Goal: Find specific page/section: Find specific page/section

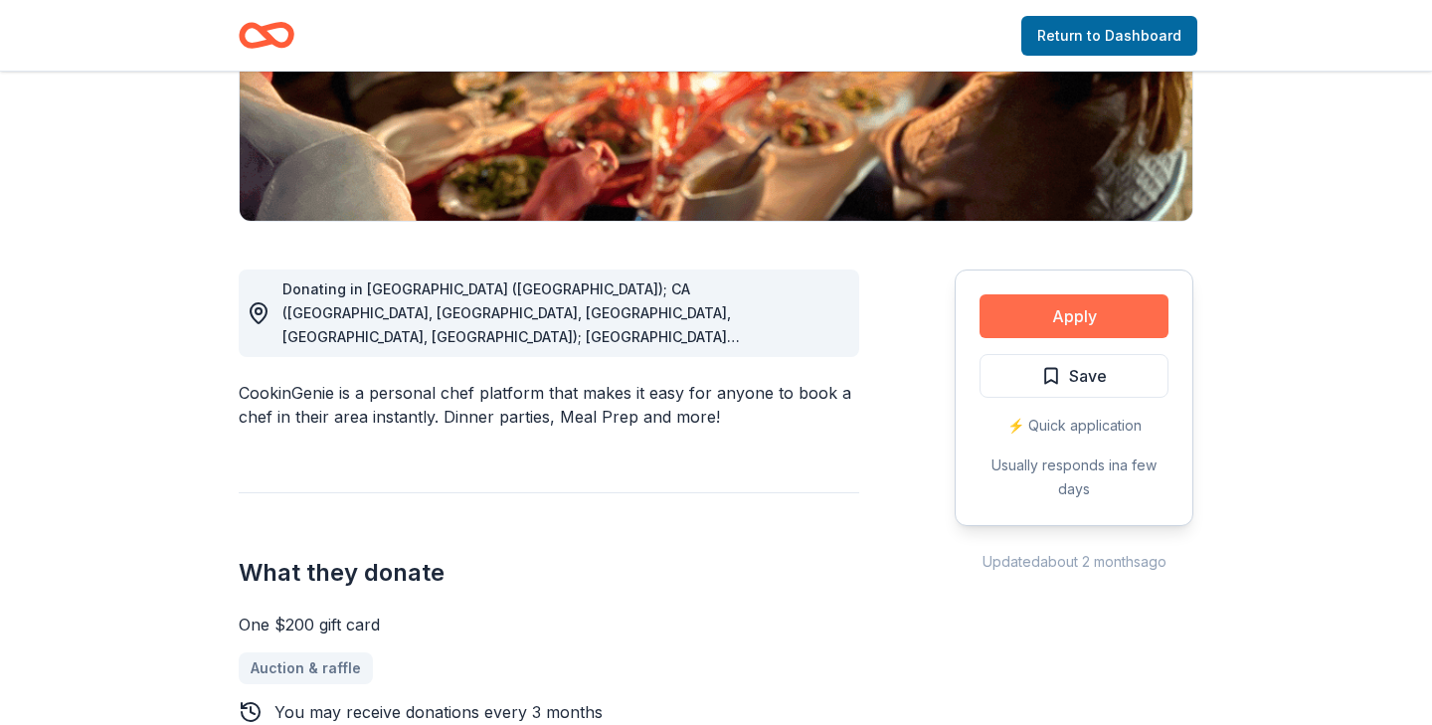
scroll to position [383, 0]
click at [1048, 318] on button "Apply" at bounding box center [1073, 316] width 189 height 44
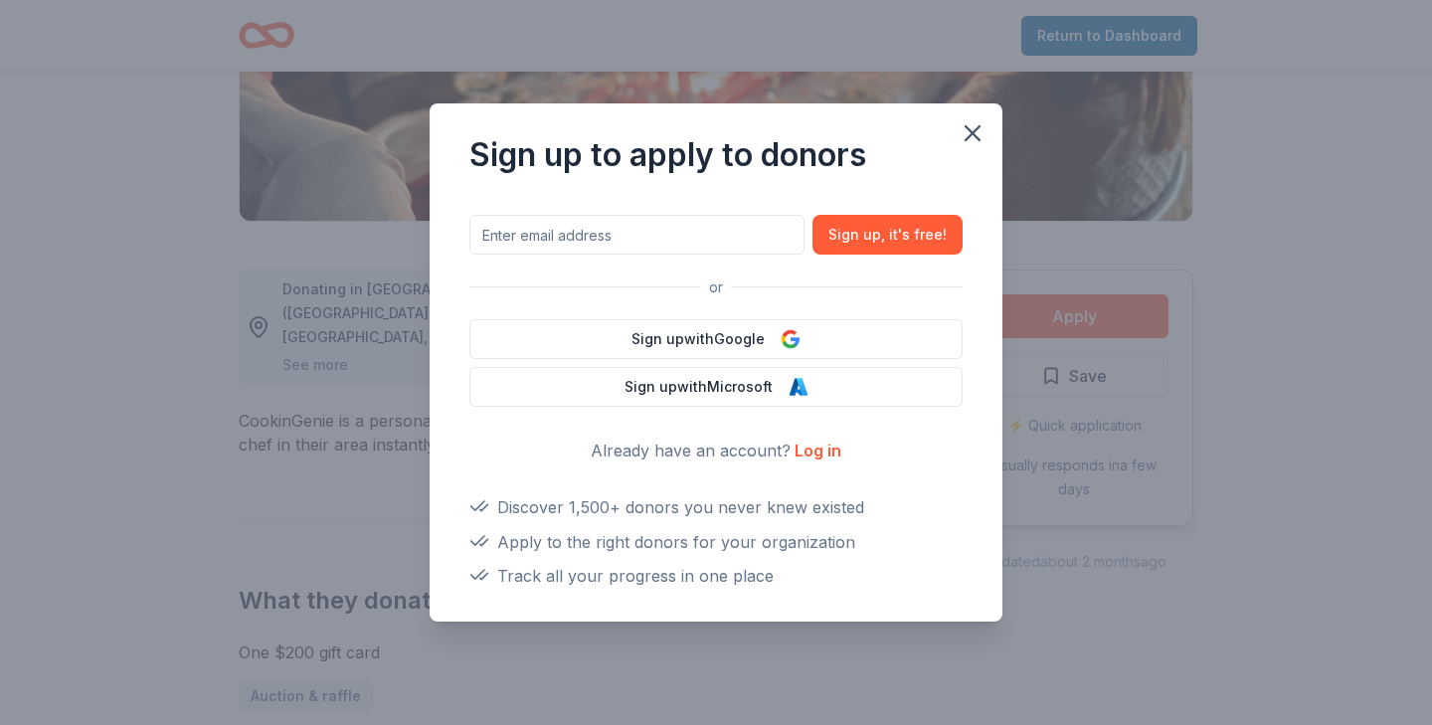
click at [832, 453] on link "Log in" at bounding box center [817, 450] width 47 height 20
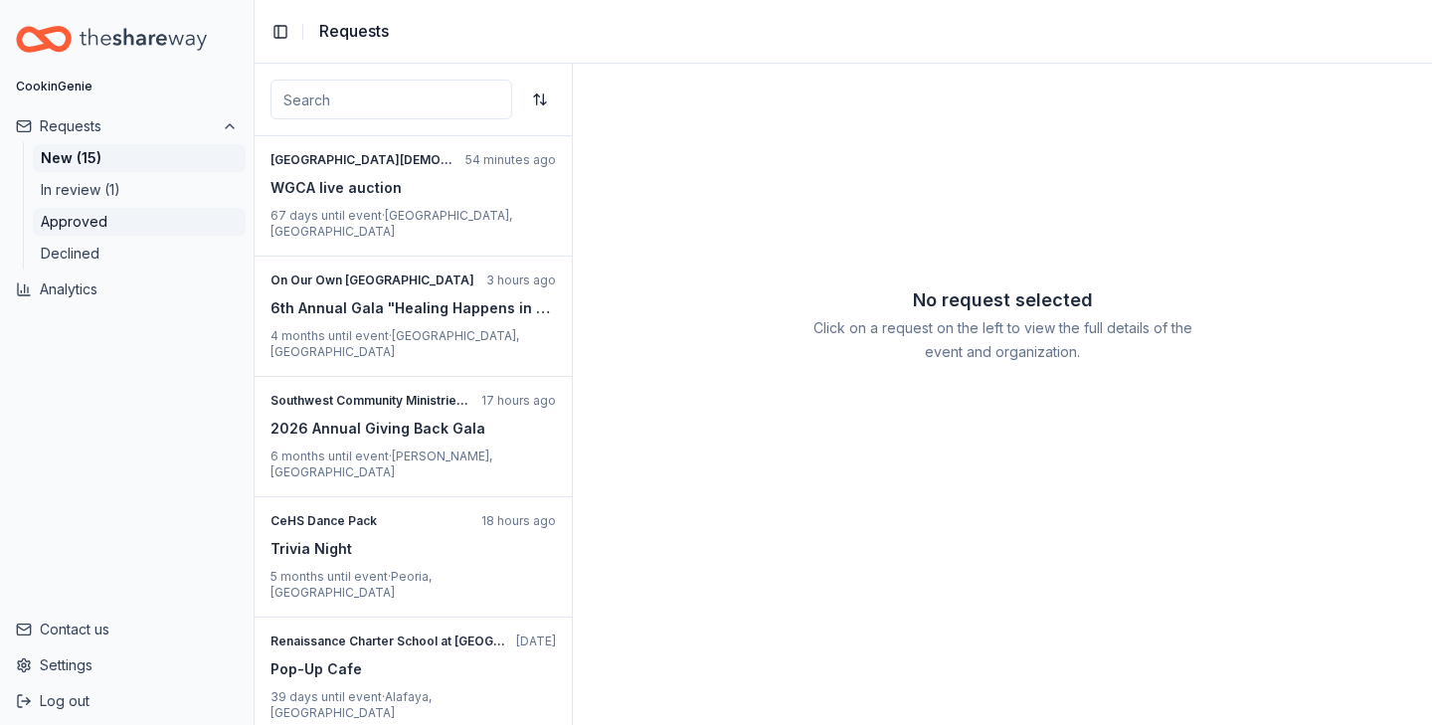
click at [132, 231] on button "Approved" at bounding box center [139, 222] width 213 height 28
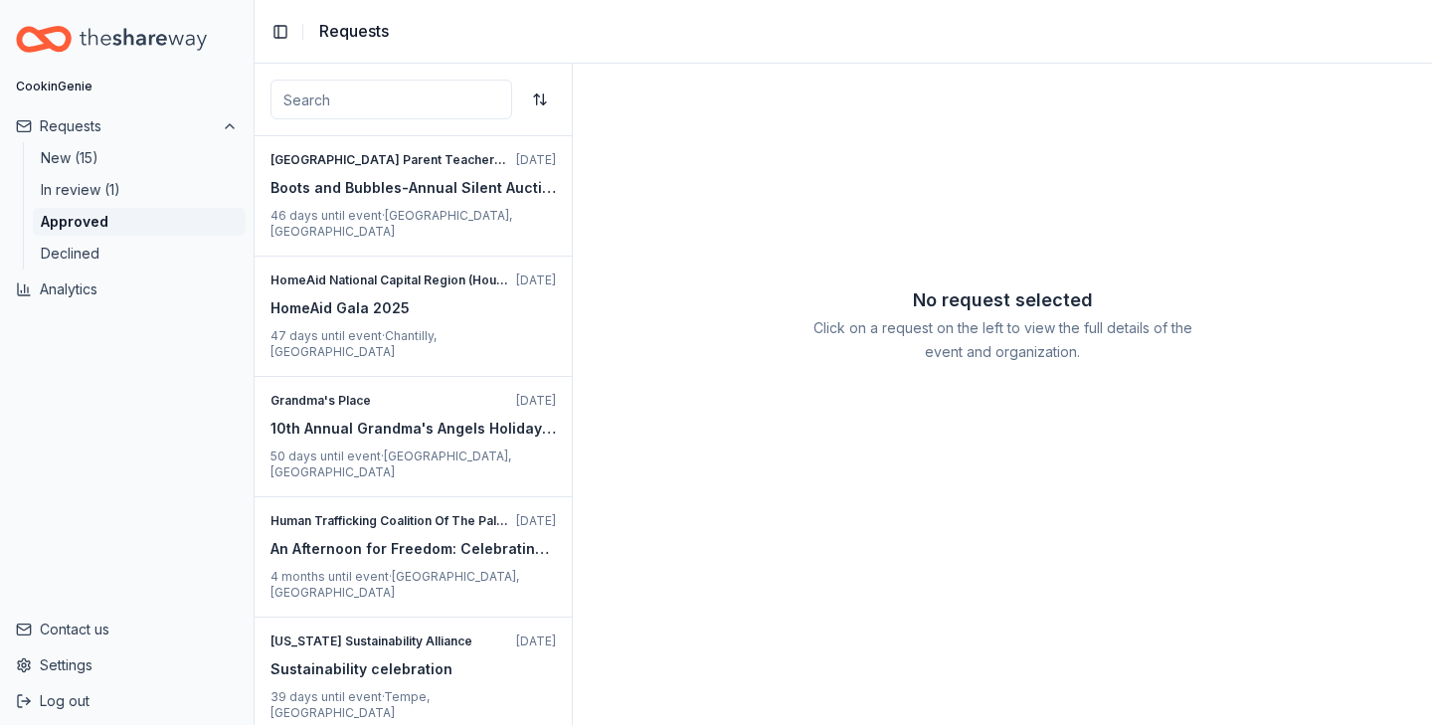
click at [312, 101] on input at bounding box center [391, 100] width 242 height 40
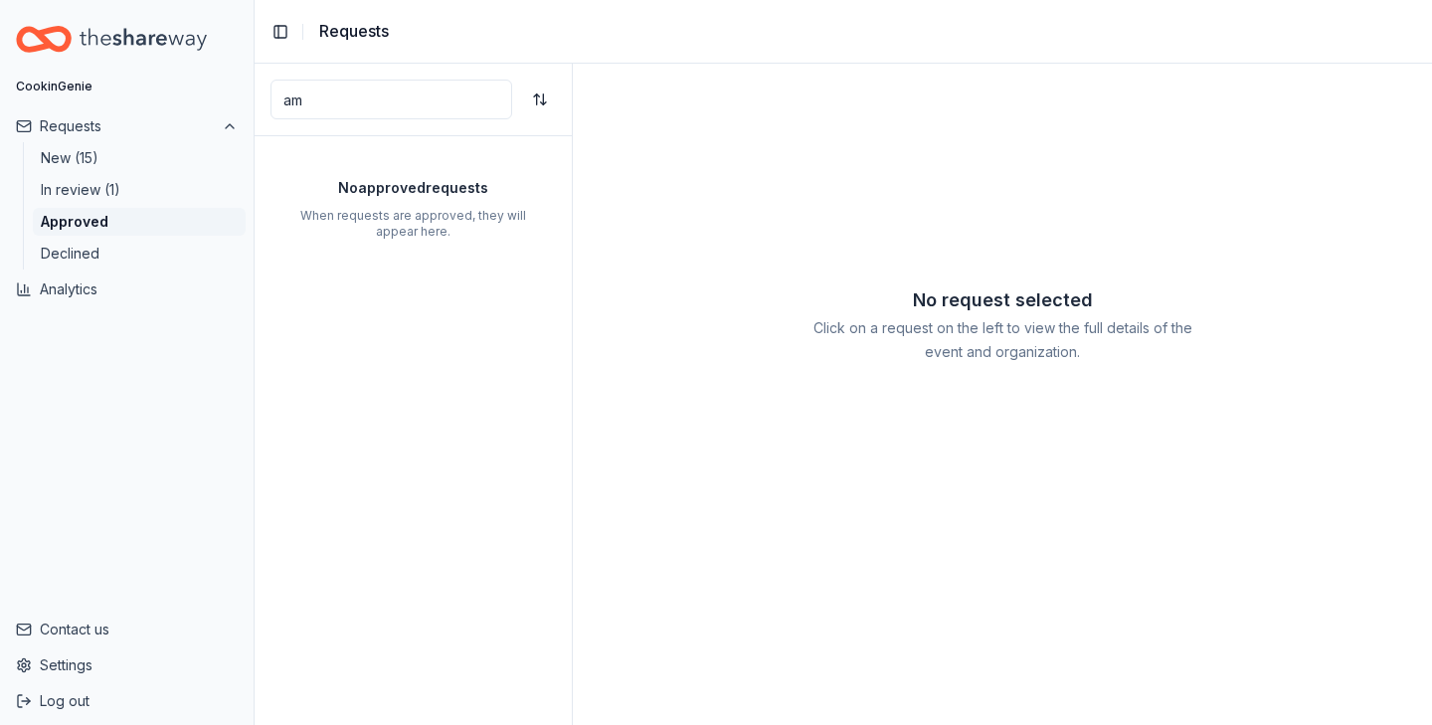
type input "a"
type input "m"
type input "h"
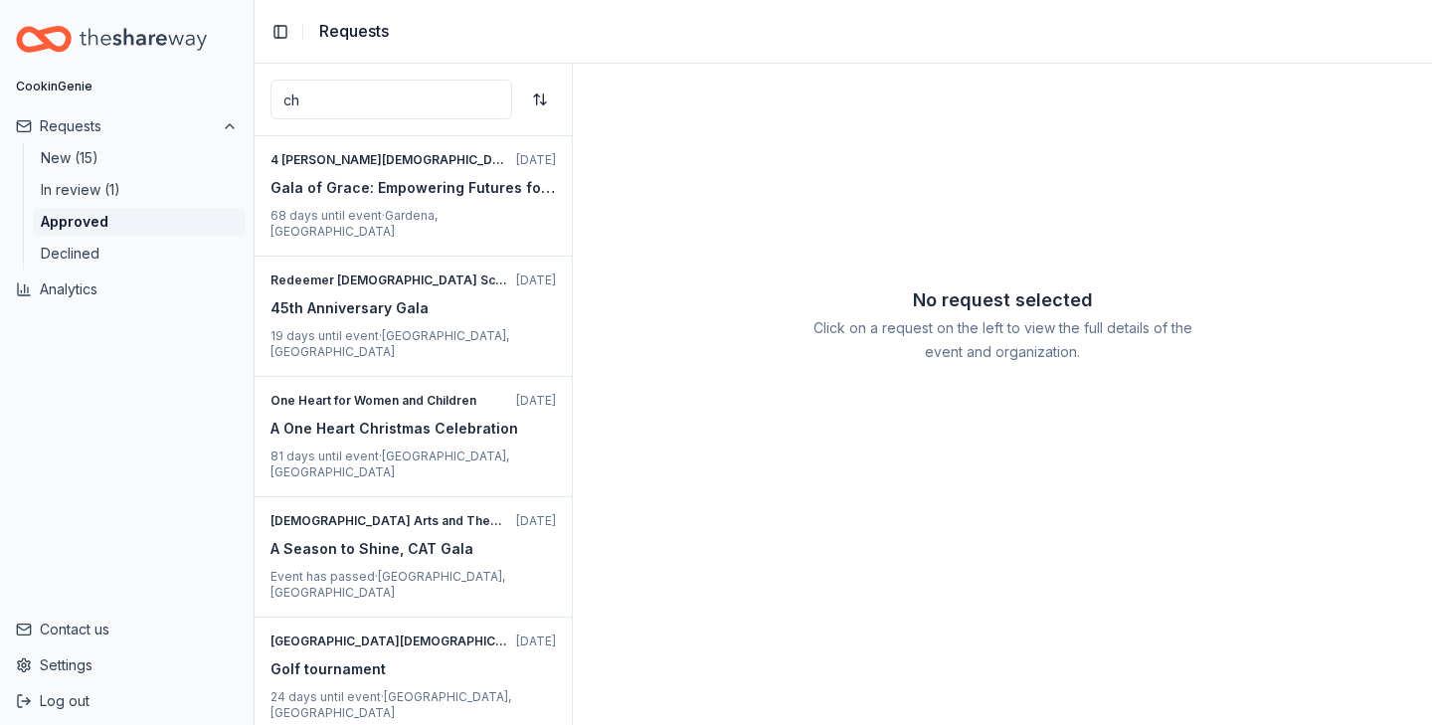
type input "c"
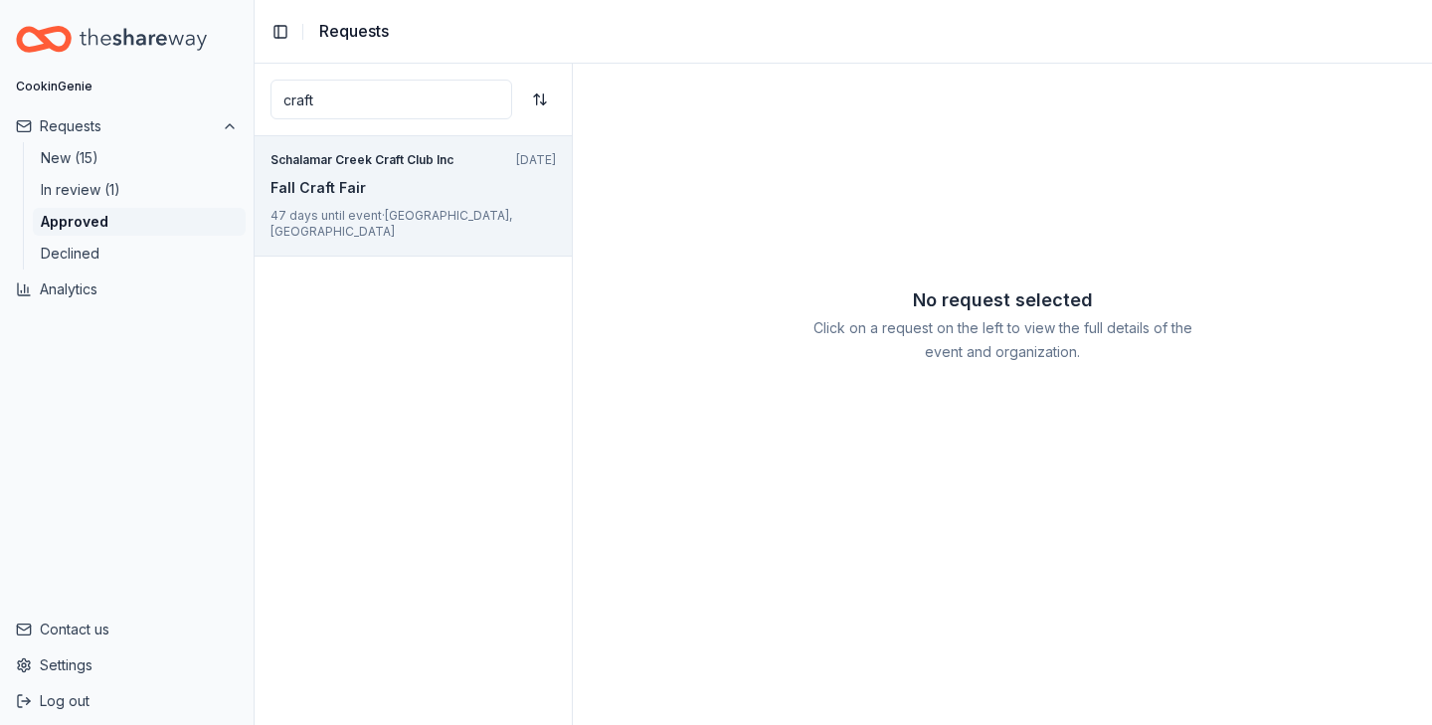
click at [478, 197] on div "Fall Craft Fair" at bounding box center [412, 188] width 285 height 24
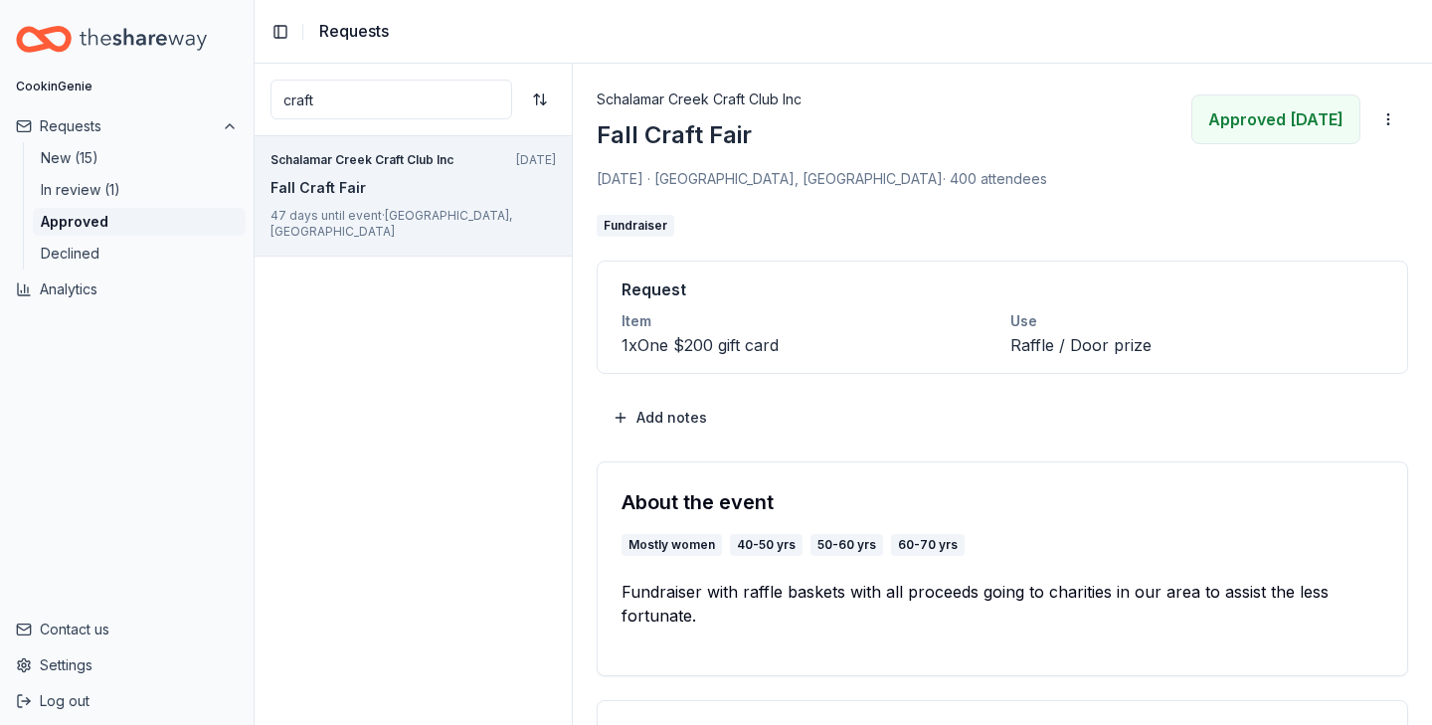
click at [471, 96] on input "craft" at bounding box center [391, 100] width 242 height 40
type input "c"
